Goal: Transaction & Acquisition: Purchase product/service

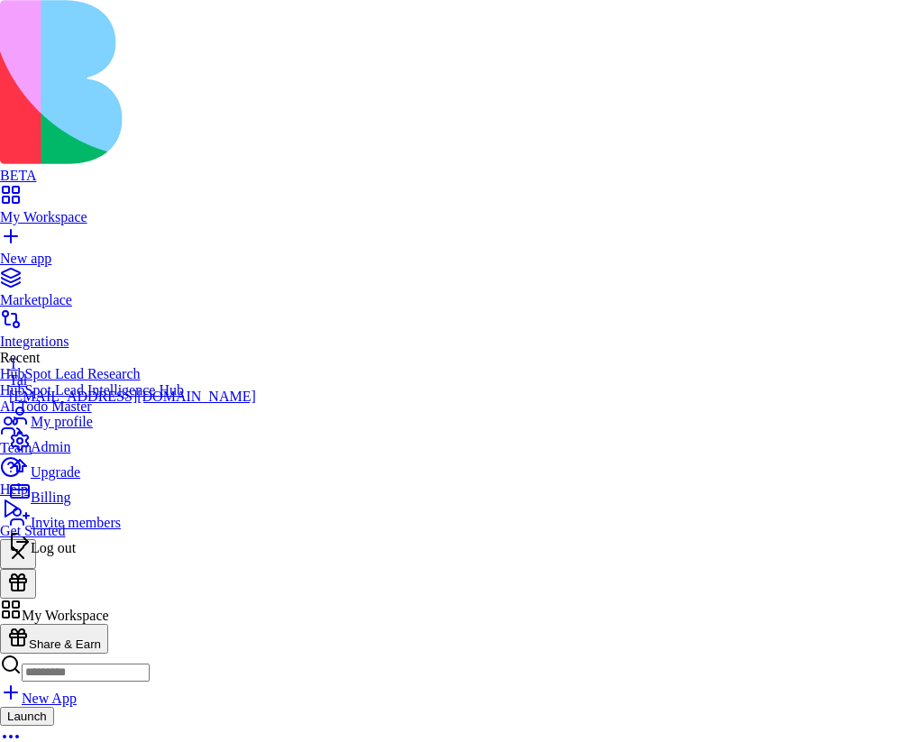
click at [145, 480] on div "Upgrade" at bounding box center [132, 467] width 247 height 25
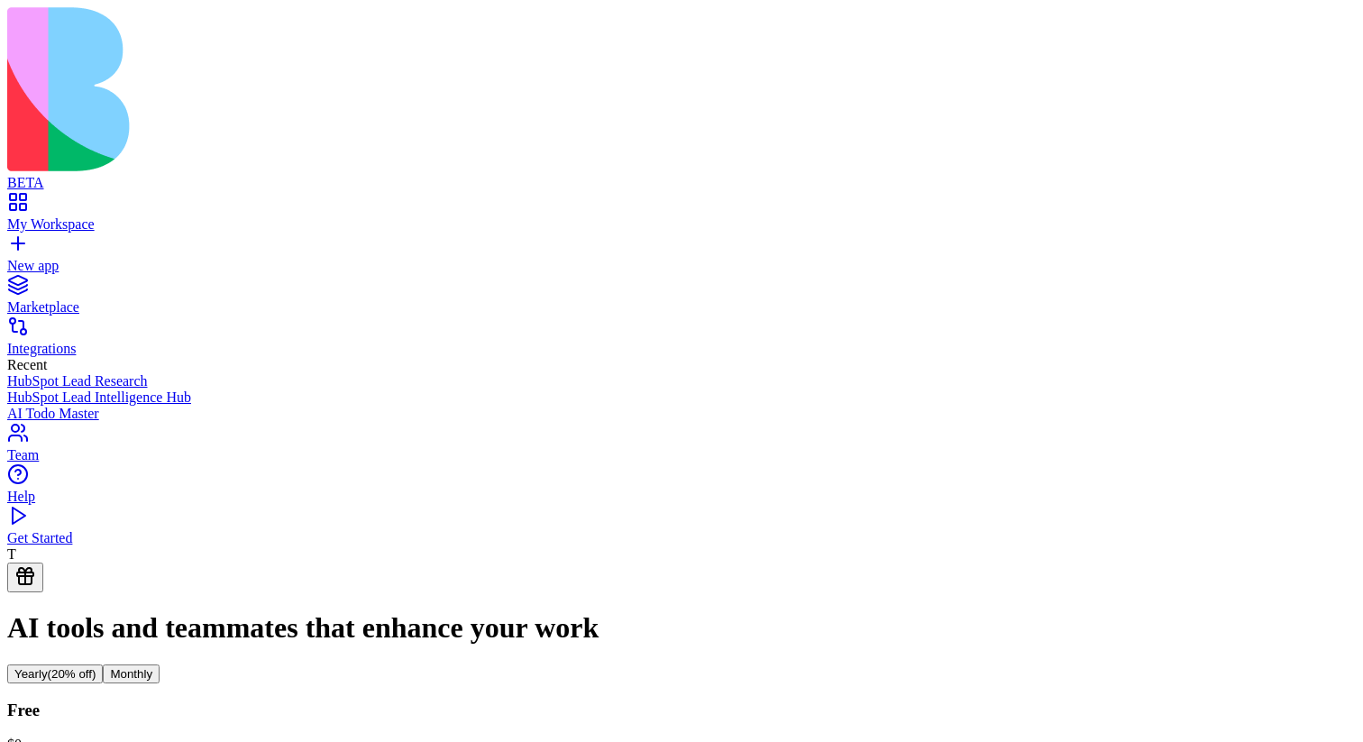
scroll to position [48, 0]
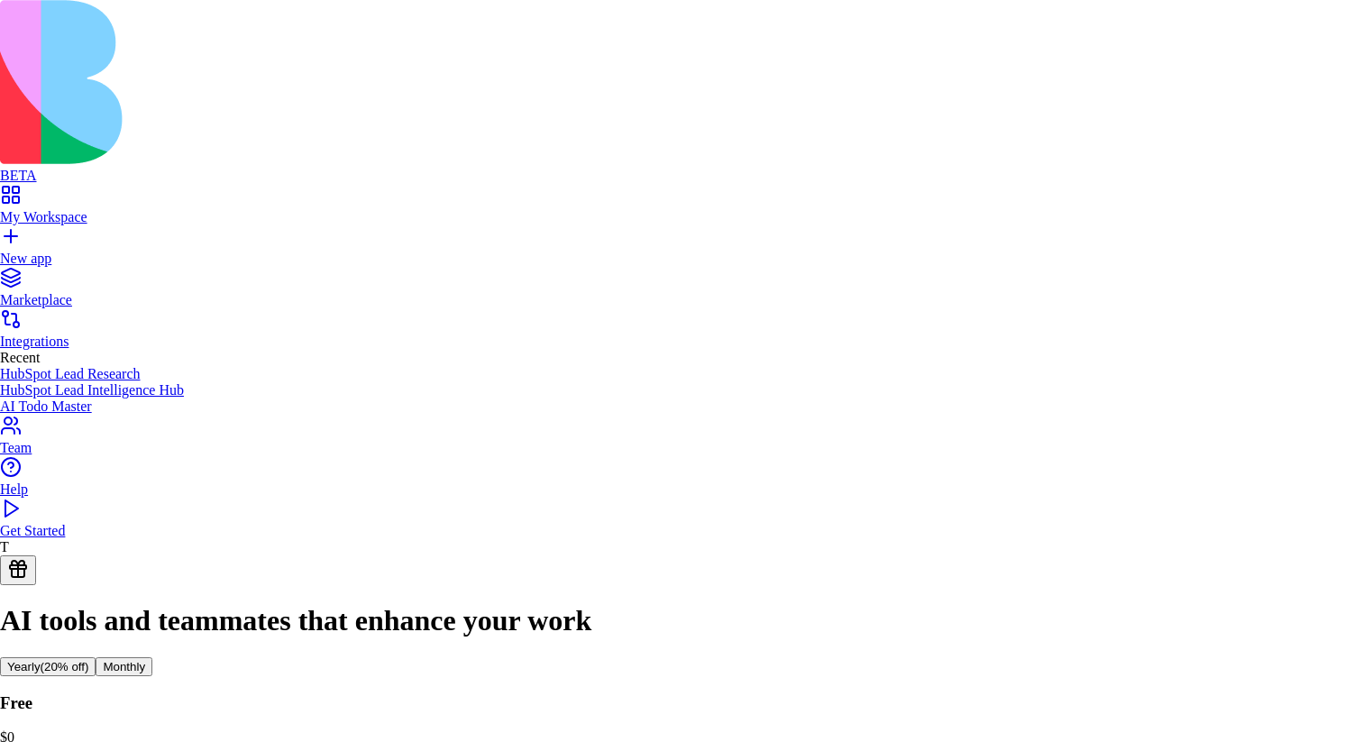
scroll to position [0, 0]
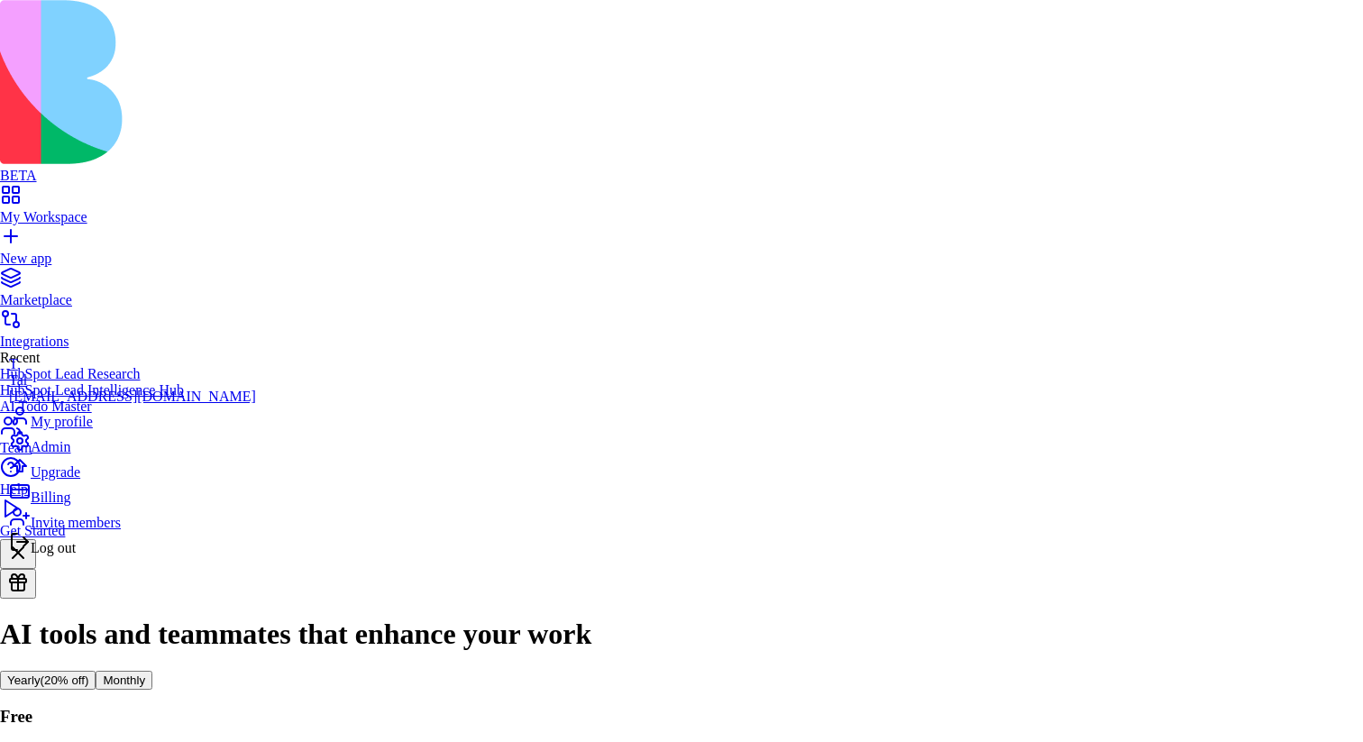
click at [112, 506] on div "Billing" at bounding box center [132, 492] width 247 height 25
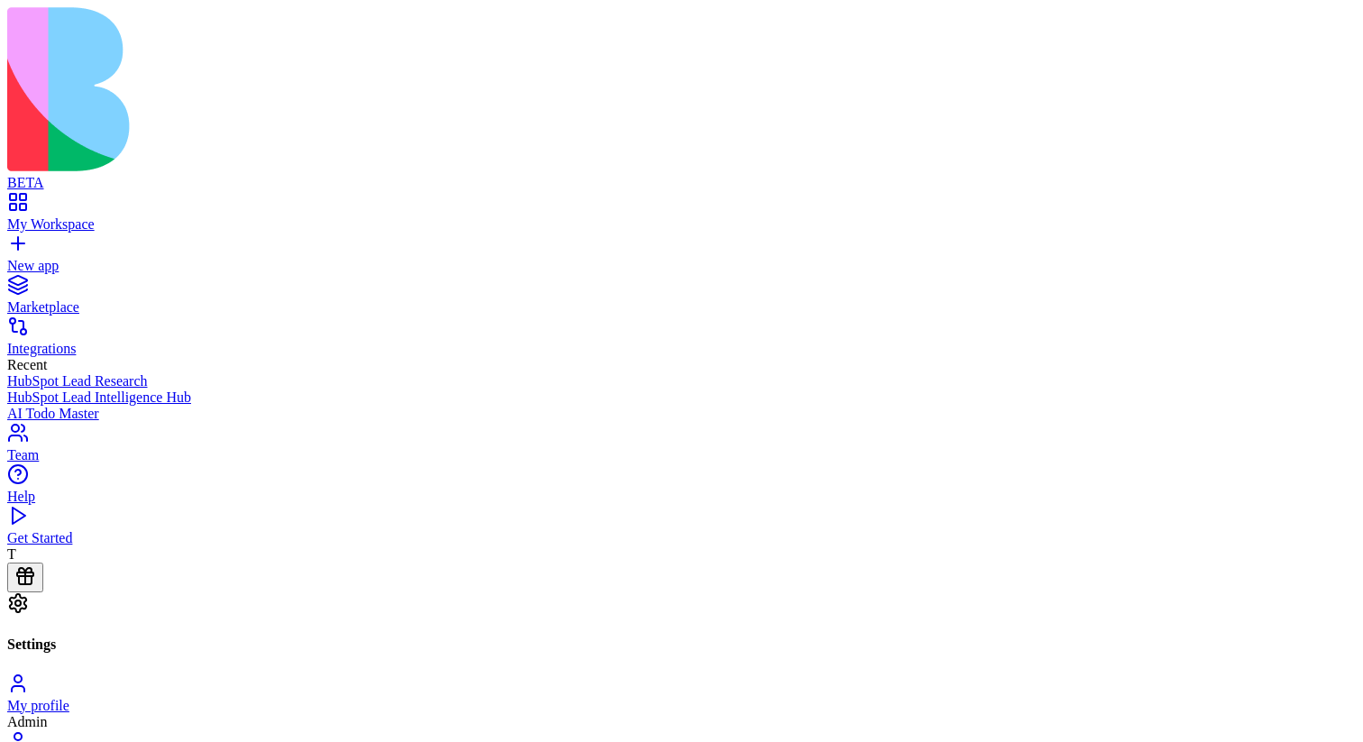
drag, startPoint x: 750, startPoint y: 335, endPoint x: 827, endPoint y: 336, distance: 76.6
